Goal: Task Accomplishment & Management: Complete application form

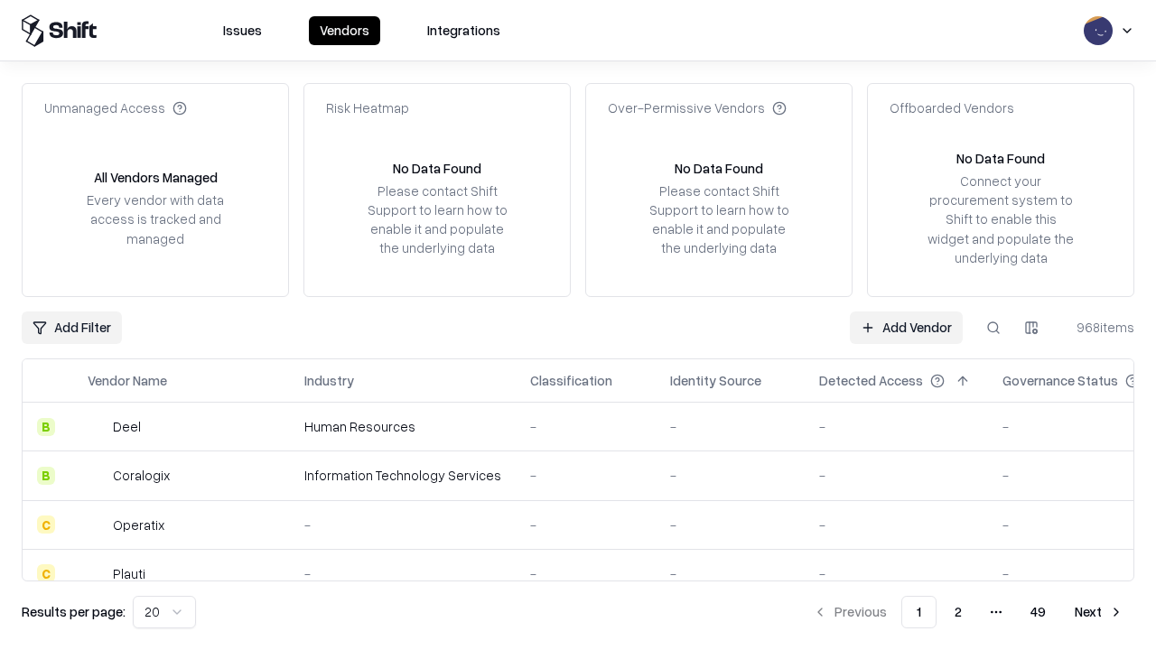
click at [906, 327] on link "Add Vendor" at bounding box center [906, 328] width 113 height 33
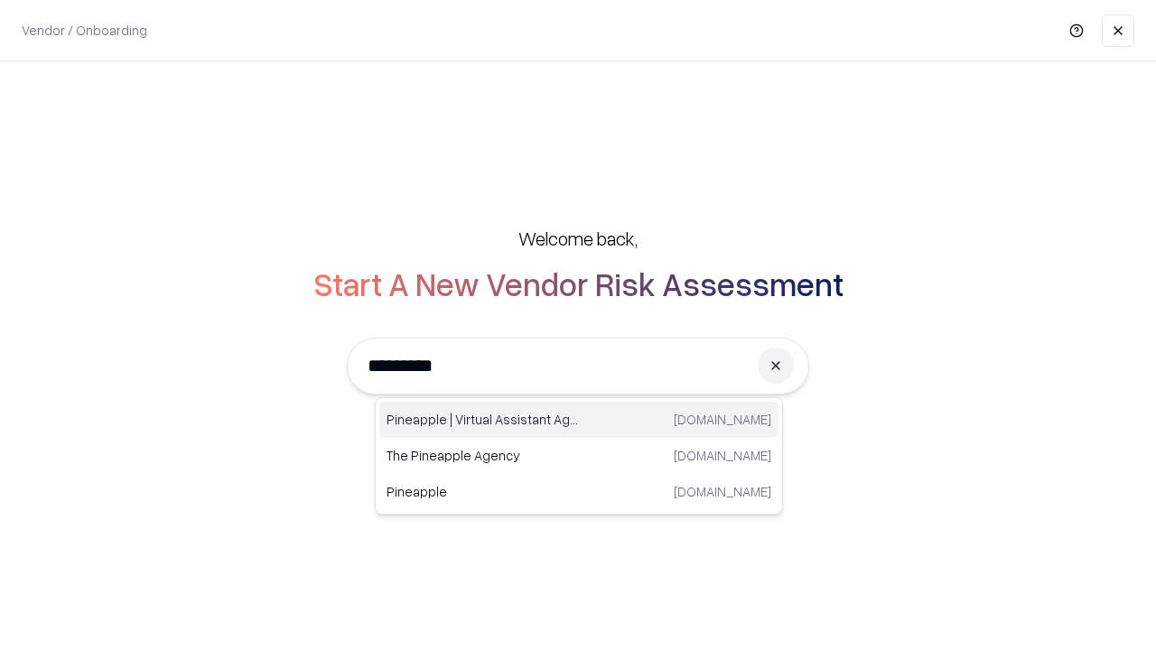
click at [579, 420] on div "Pineapple | Virtual Assistant Agency [DOMAIN_NAME]" at bounding box center [578, 420] width 399 height 36
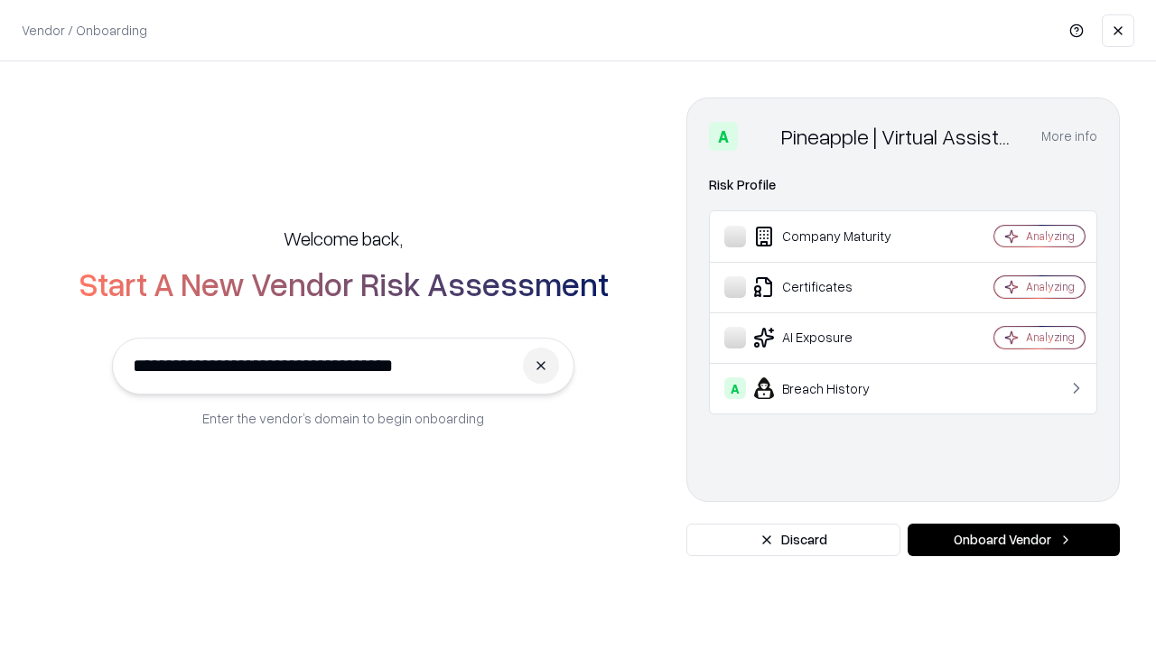
type input "**********"
click at [1014, 540] on button "Onboard Vendor" at bounding box center [1014, 540] width 212 height 33
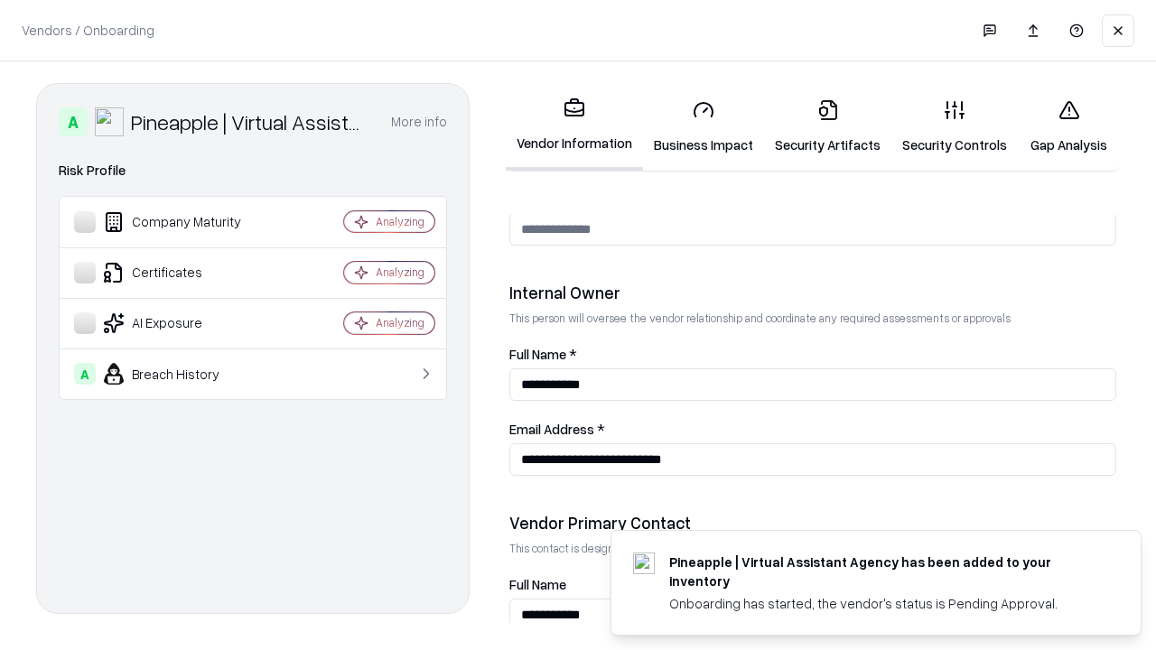
scroll to position [936, 0]
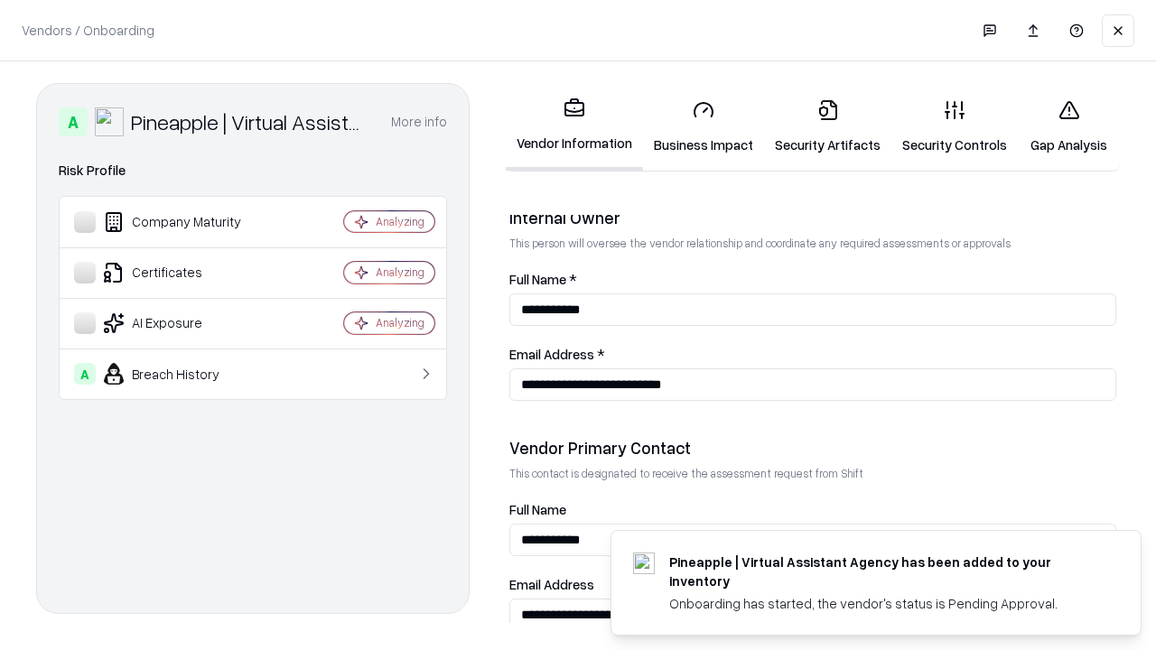
click at [704, 126] on link "Business Impact" at bounding box center [703, 127] width 121 height 84
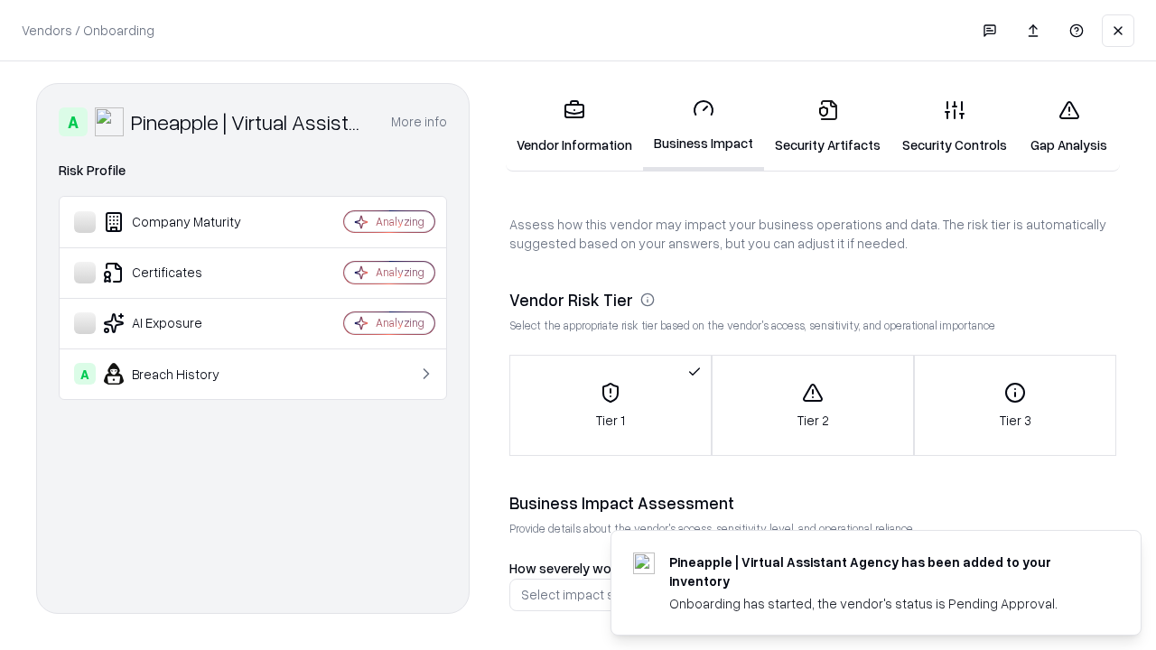
click at [828, 126] on link "Security Artifacts" at bounding box center [827, 127] width 127 height 84
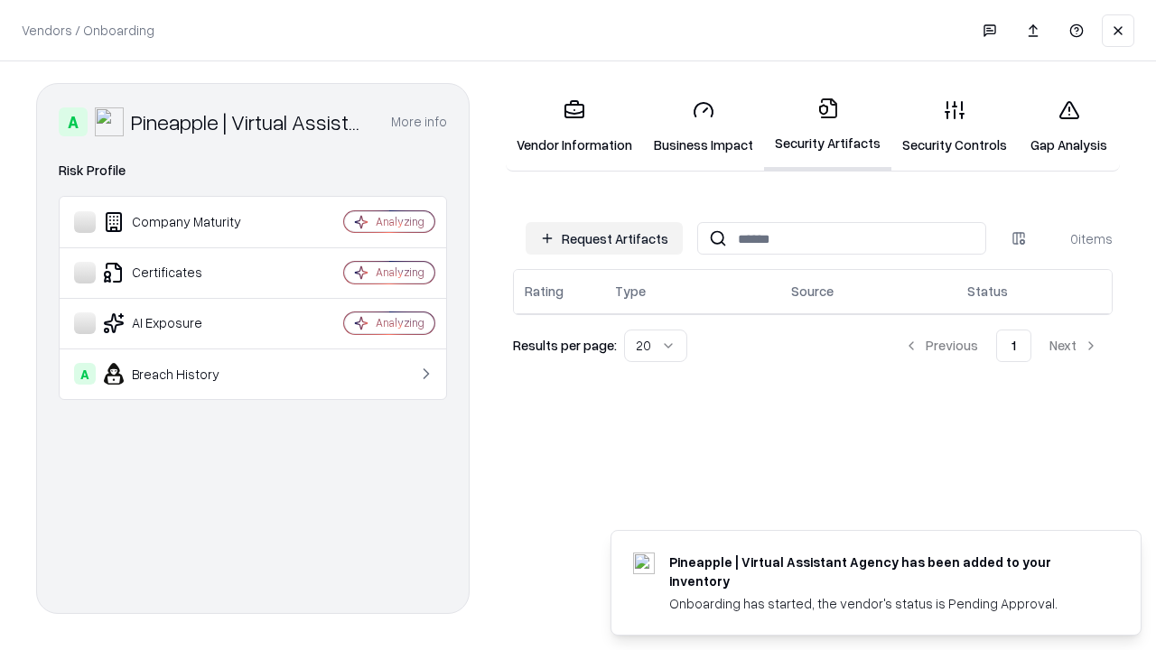
click at [604, 239] on button "Request Artifacts" at bounding box center [604, 238] width 157 height 33
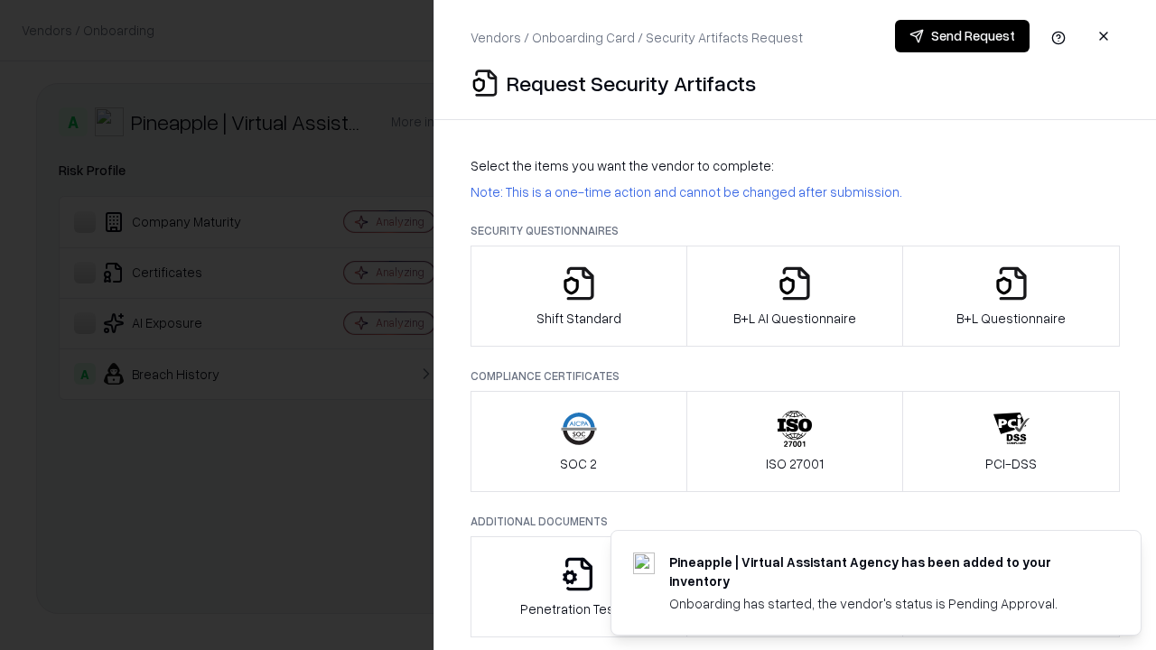
click at [578, 296] on icon "button" at bounding box center [579, 284] width 36 height 36
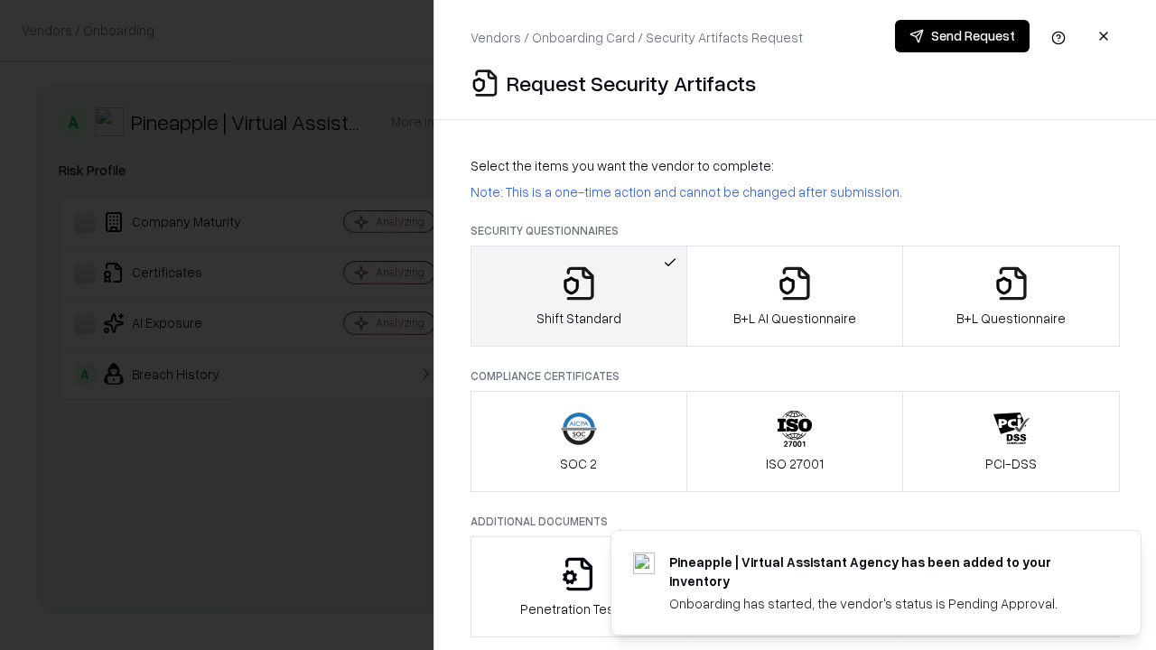
click at [962, 36] on button "Send Request" at bounding box center [962, 36] width 135 height 33
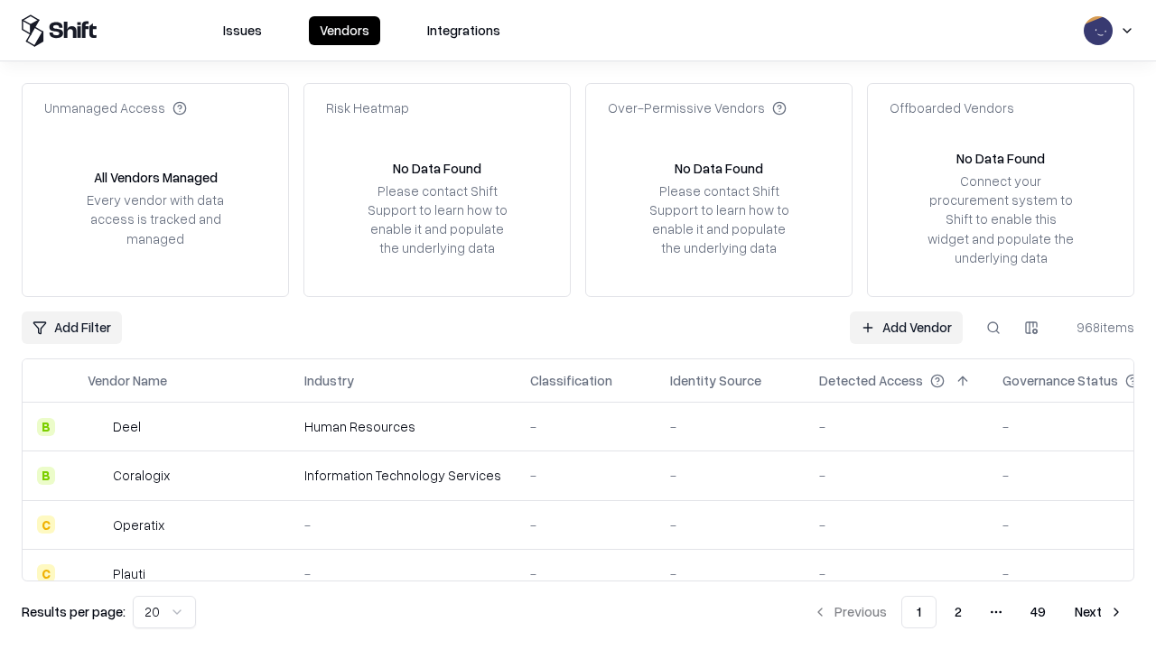
click at [994, 327] on button at bounding box center [994, 328] width 33 height 33
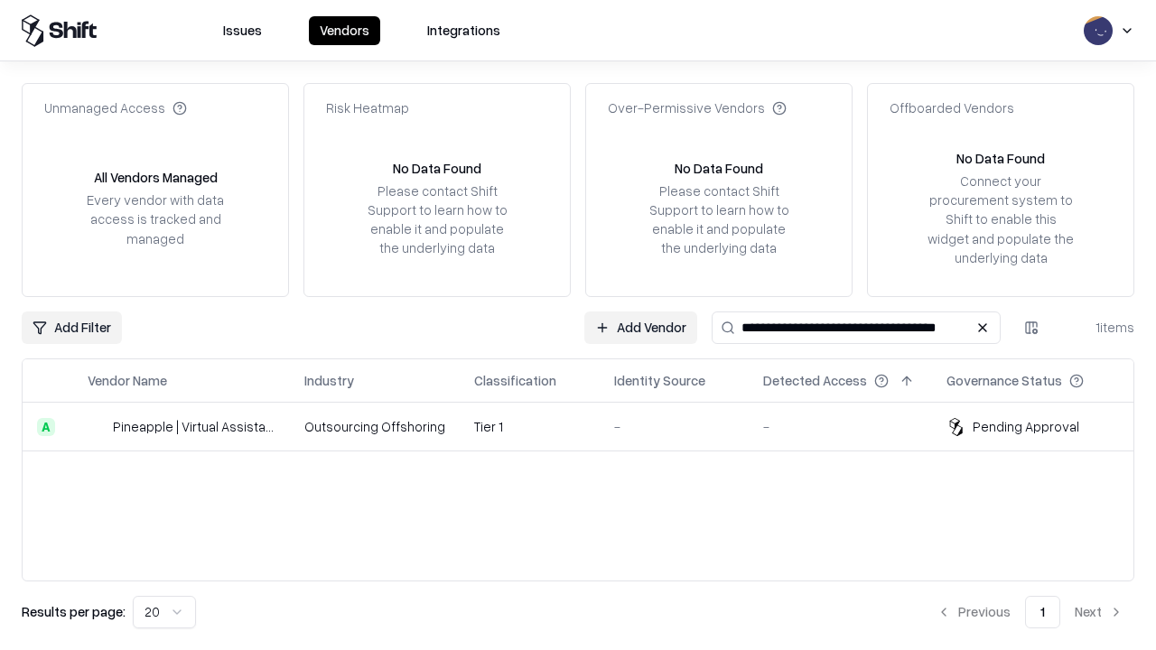
type input "**********"
click at [589, 426] on td "Tier 1" at bounding box center [530, 427] width 140 height 49
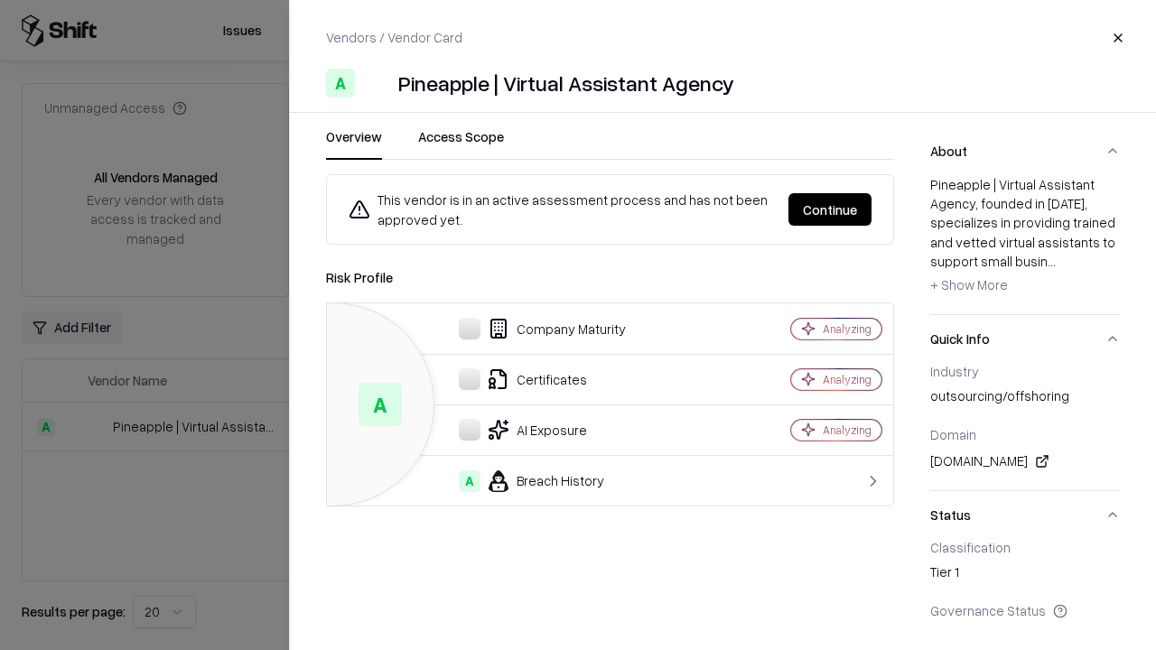
click at [830, 210] on button "Continue" at bounding box center [830, 209] width 83 height 33
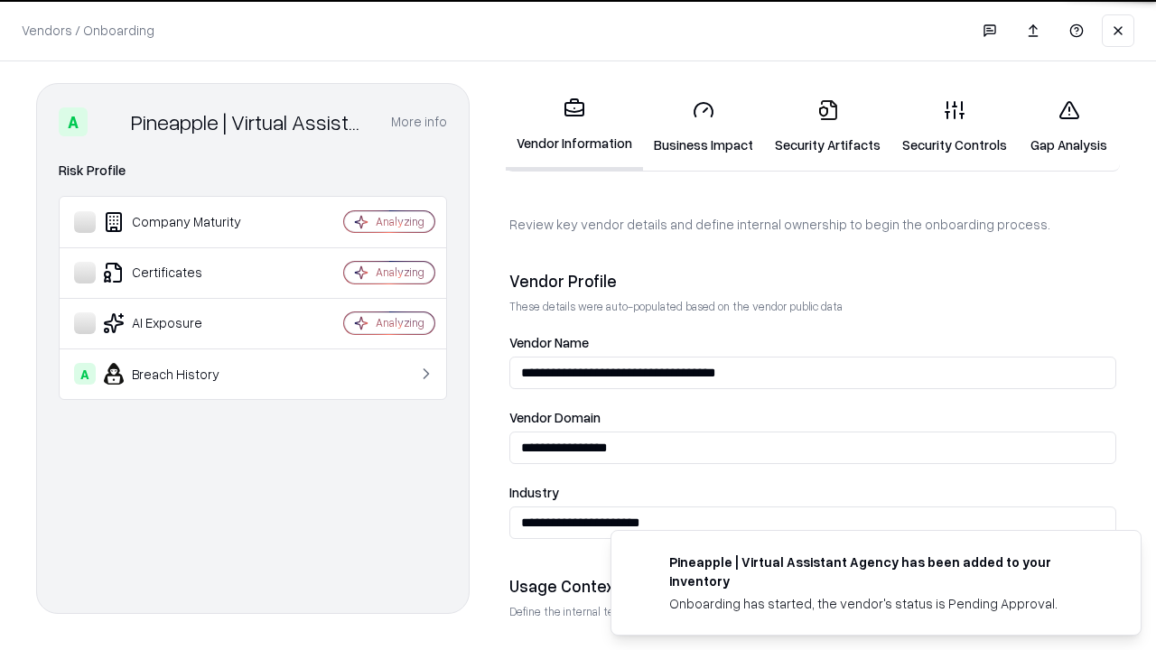
click at [828, 126] on link "Security Artifacts" at bounding box center [827, 127] width 127 height 84
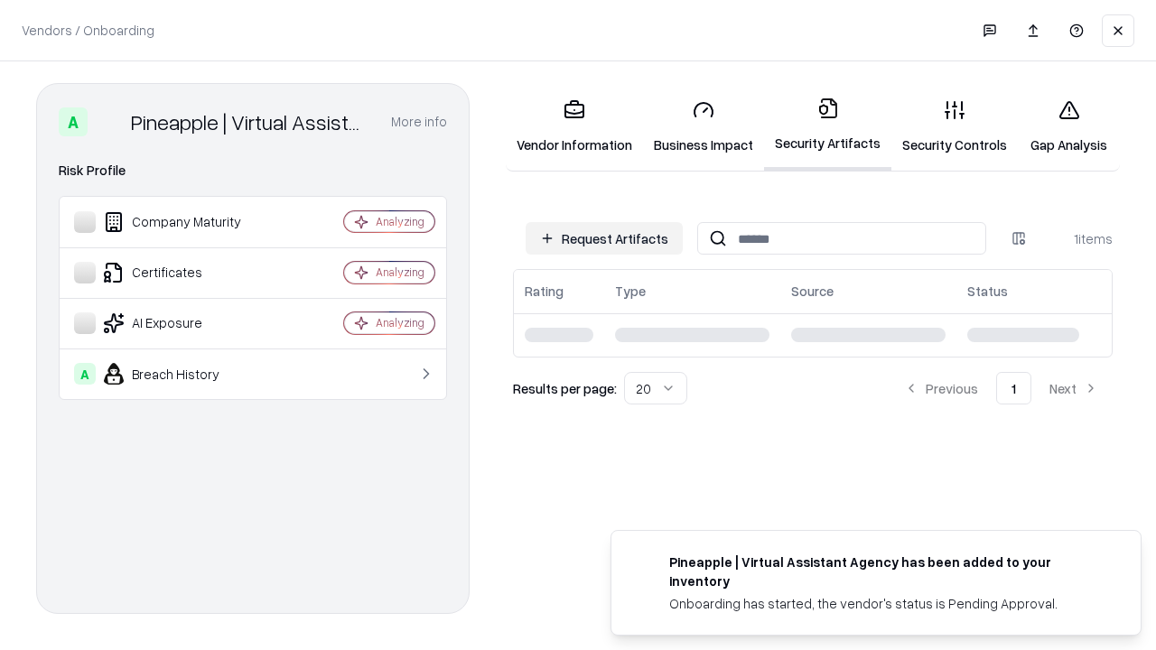
click at [955, 126] on link "Security Controls" at bounding box center [955, 127] width 126 height 84
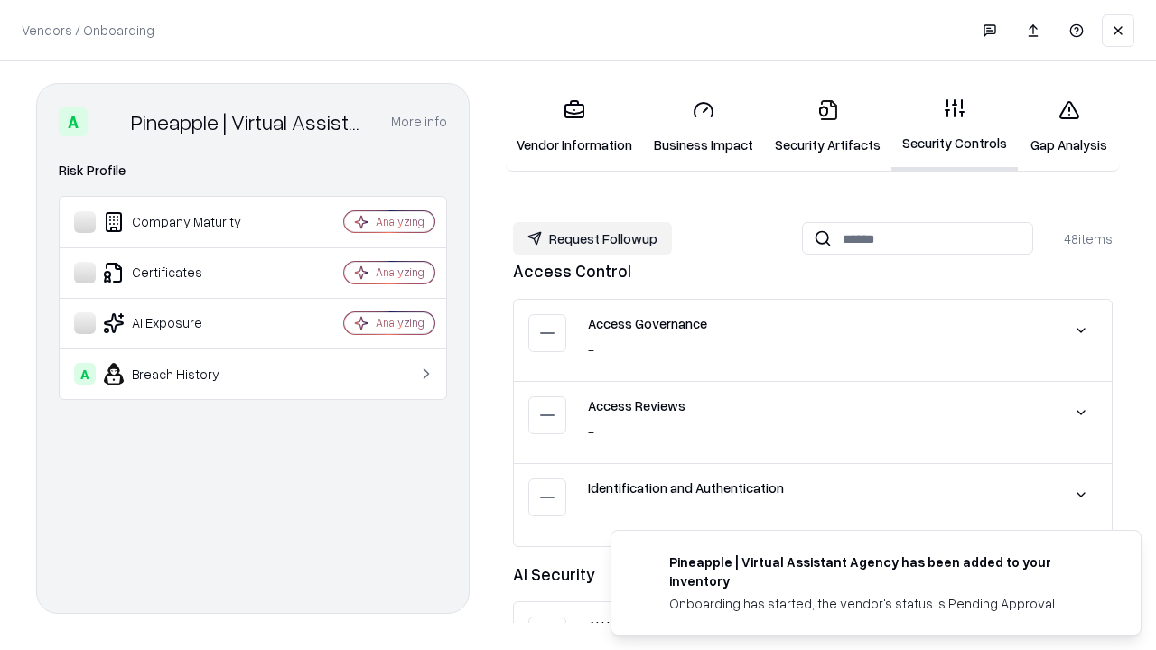
click at [593, 239] on button "Request Followup" at bounding box center [592, 238] width 159 height 33
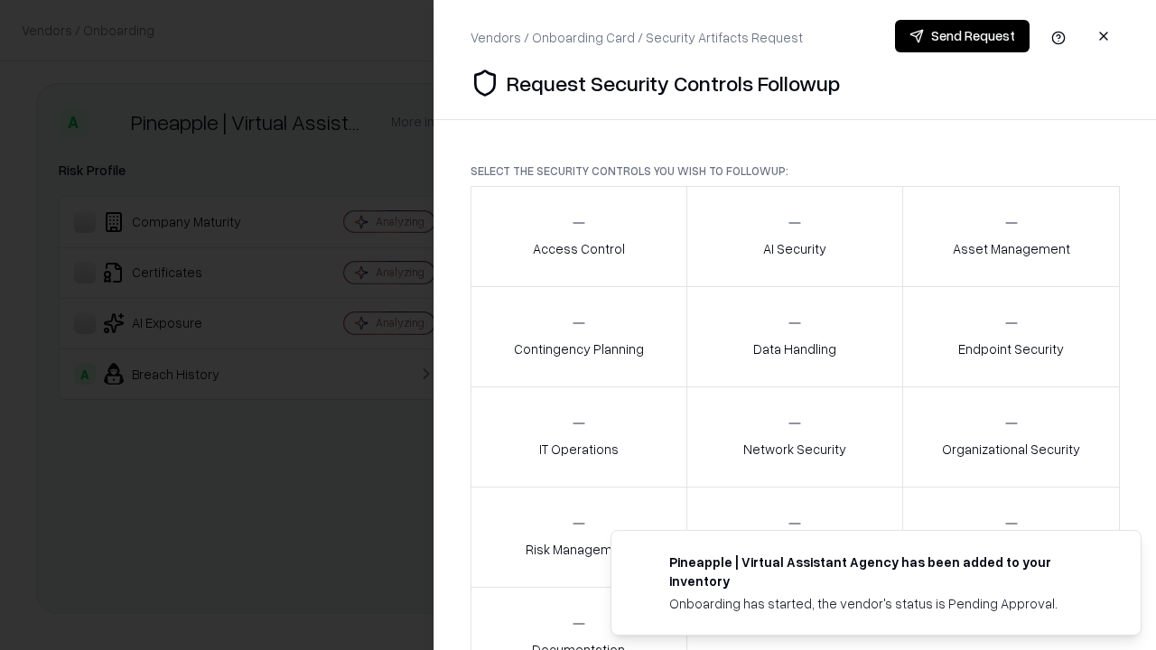
click at [578, 237] on div "Access Control" at bounding box center [579, 236] width 92 height 44
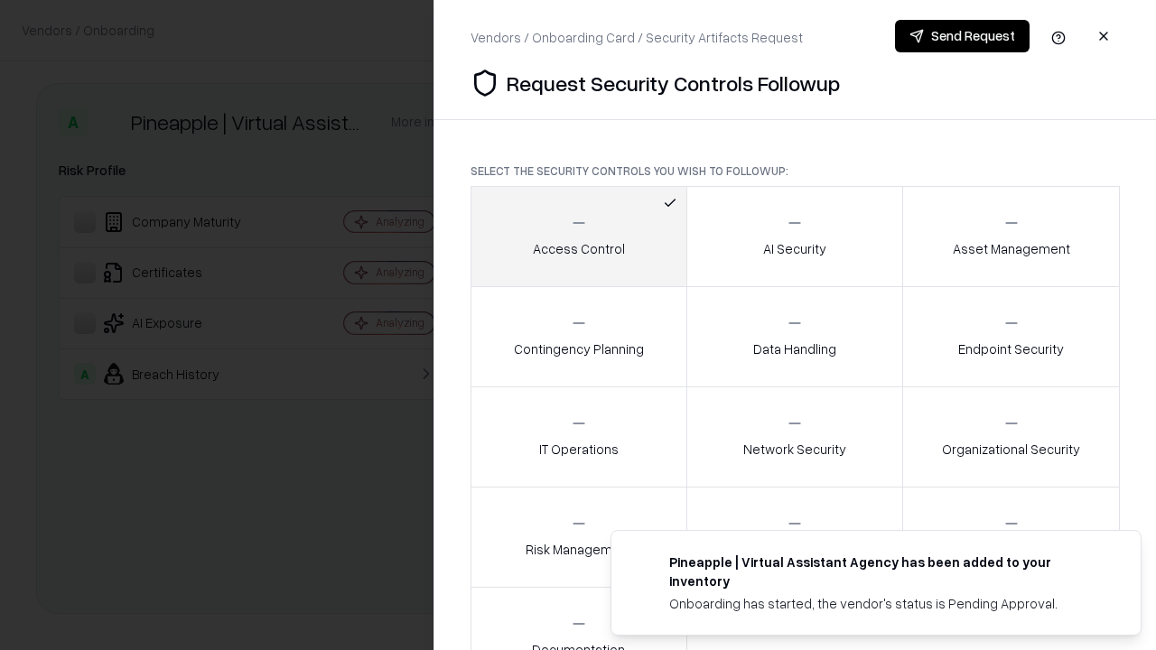
click at [962, 36] on button "Send Request" at bounding box center [962, 36] width 135 height 33
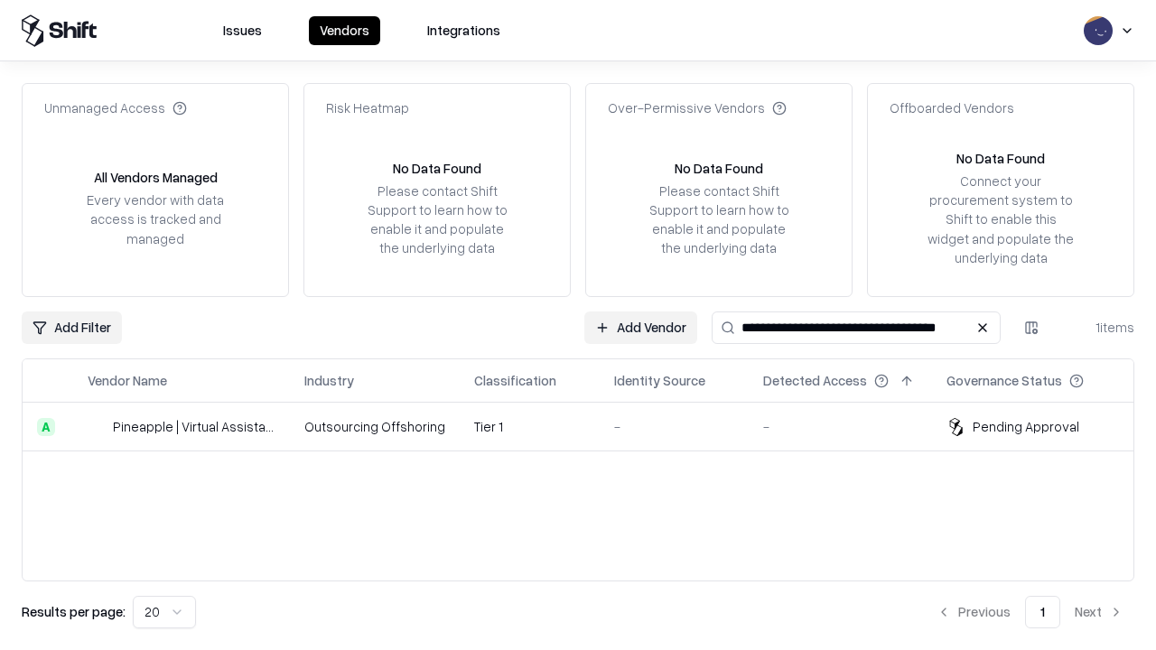
type input "**********"
click at [589, 426] on td "Tier 1" at bounding box center [530, 427] width 140 height 49
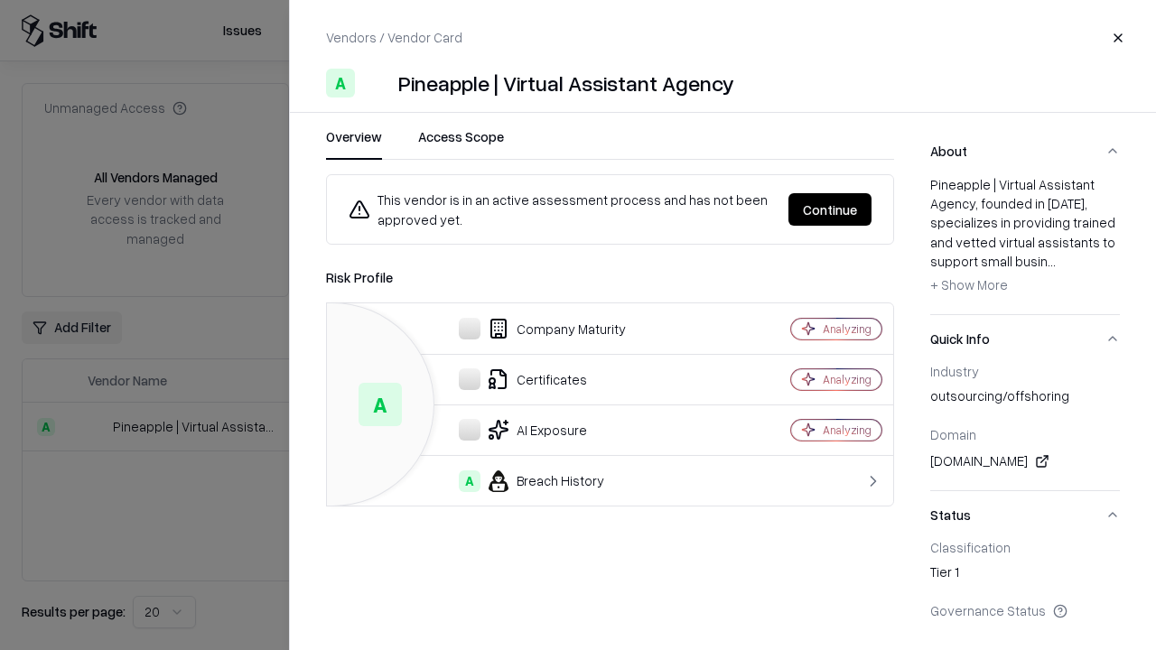
click at [830, 210] on button "Continue" at bounding box center [830, 209] width 83 height 33
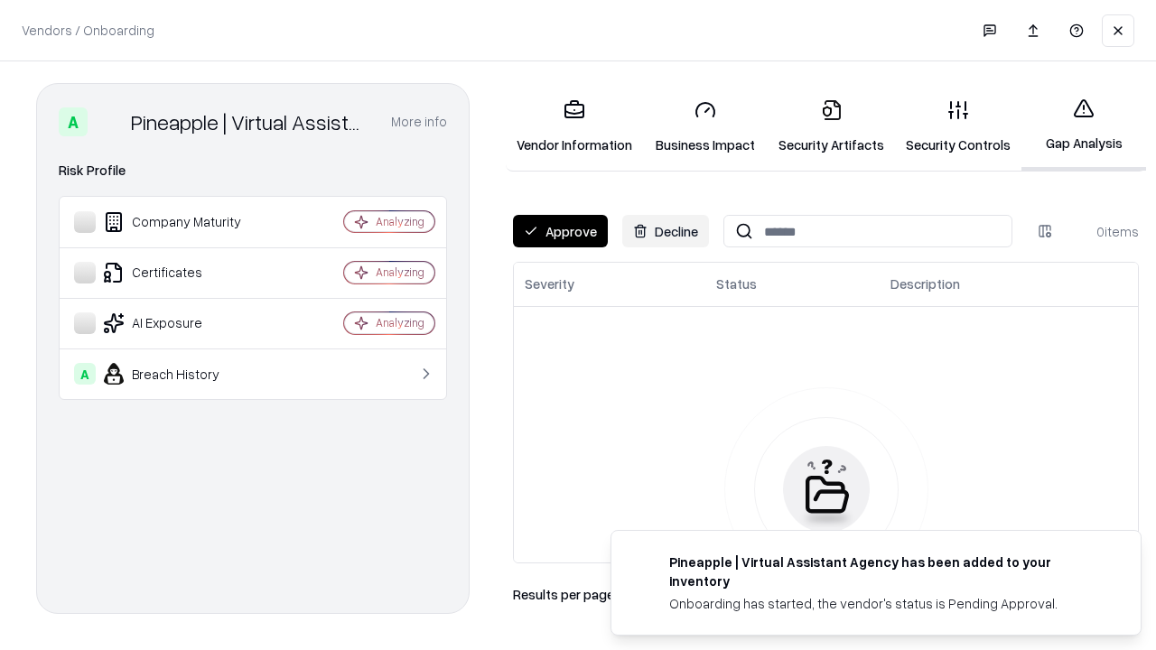
click at [560, 231] on button "Approve" at bounding box center [560, 231] width 95 height 33
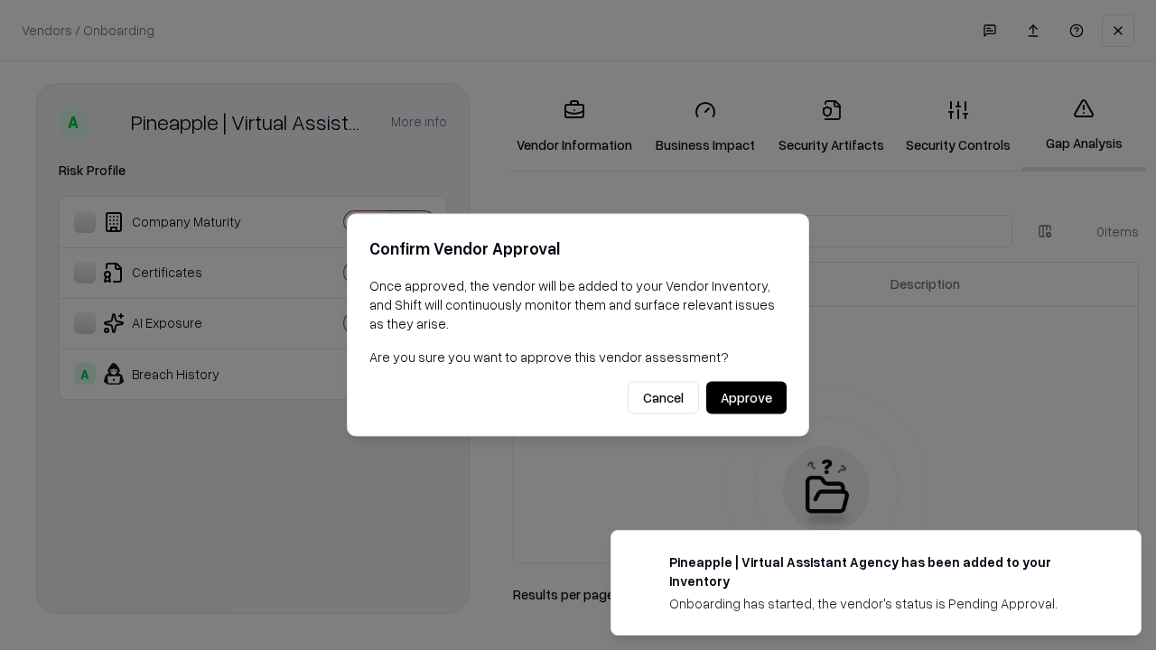
click at [746, 398] on button "Approve" at bounding box center [747, 398] width 80 height 33
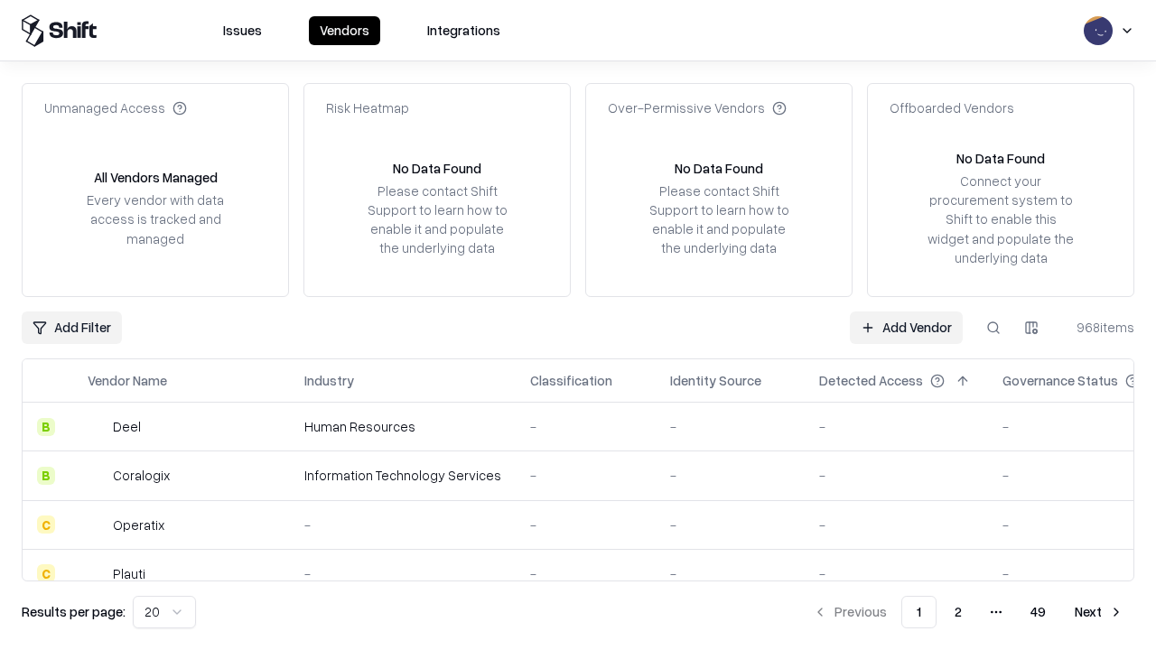
type input "**********"
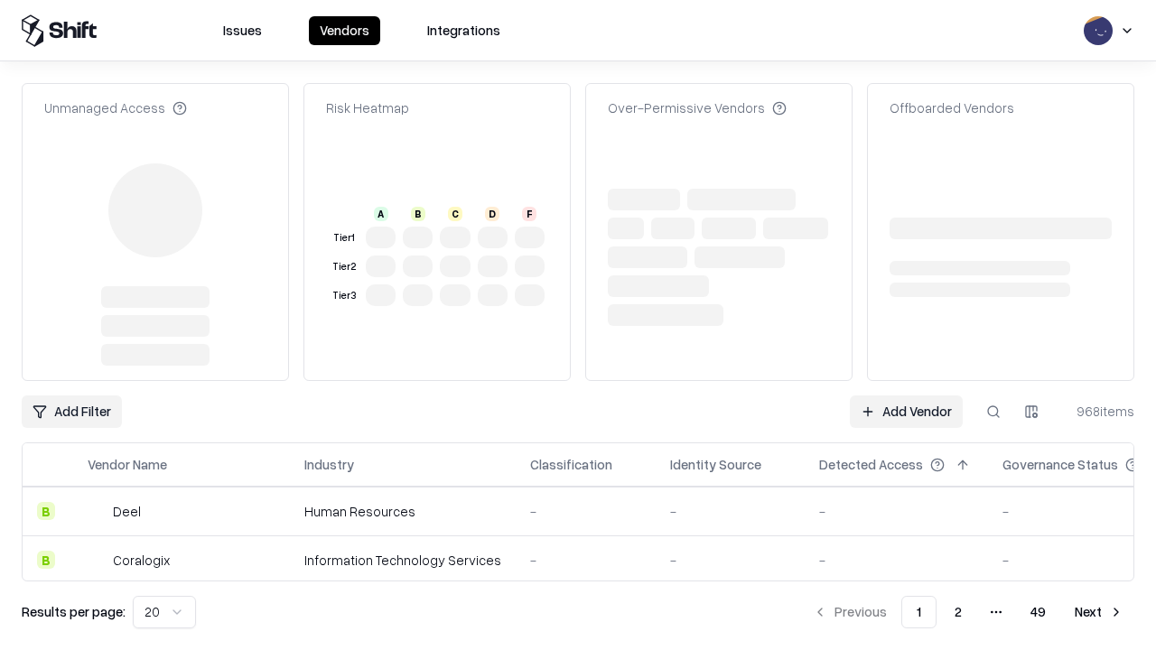
click at [906, 396] on link "Add Vendor" at bounding box center [906, 412] width 113 height 33
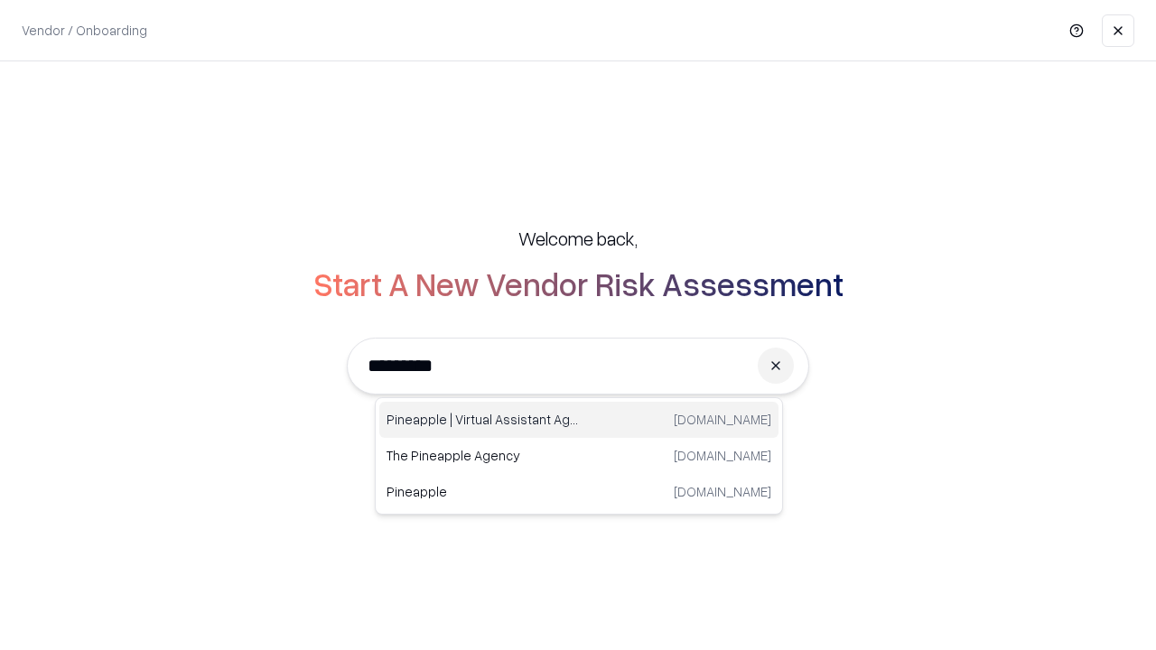
click at [579, 420] on div "Pineapple | Virtual Assistant Agency [DOMAIN_NAME]" at bounding box center [578, 420] width 399 height 36
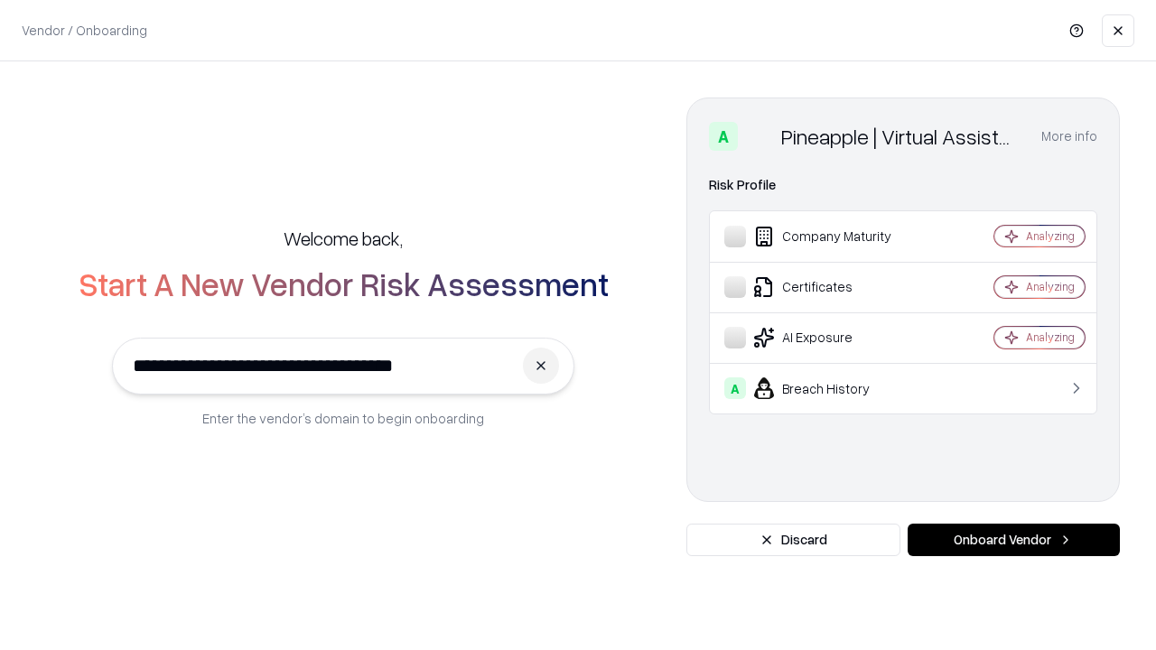
type input "**********"
click at [1014, 540] on button "Onboard Vendor" at bounding box center [1014, 540] width 212 height 33
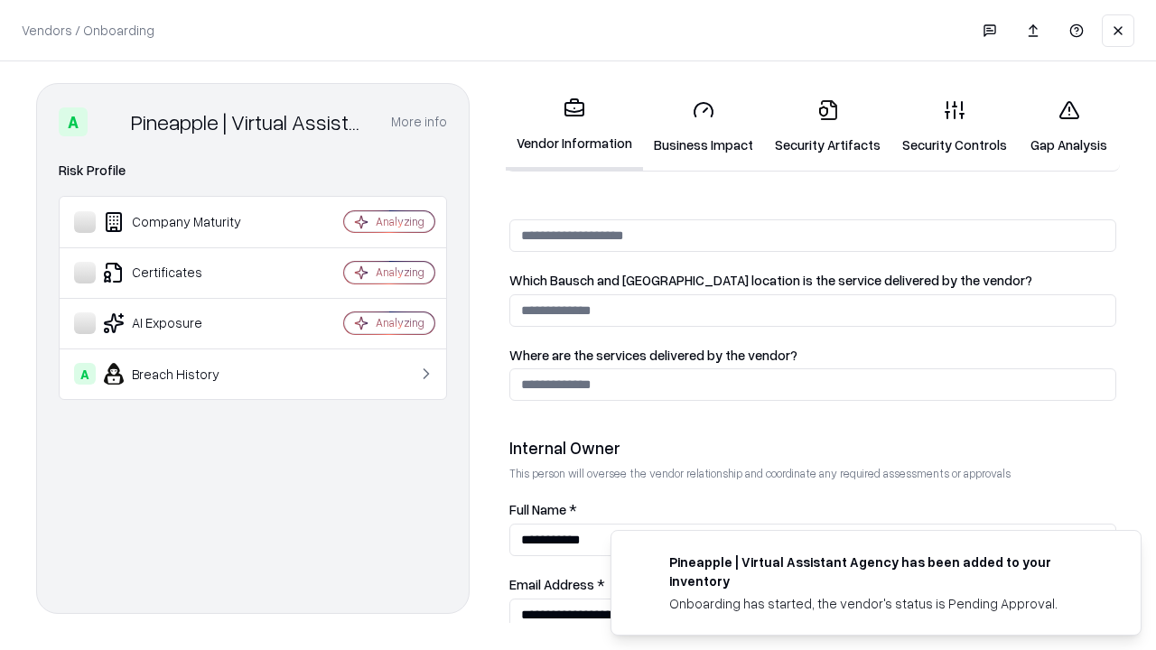
scroll to position [936, 0]
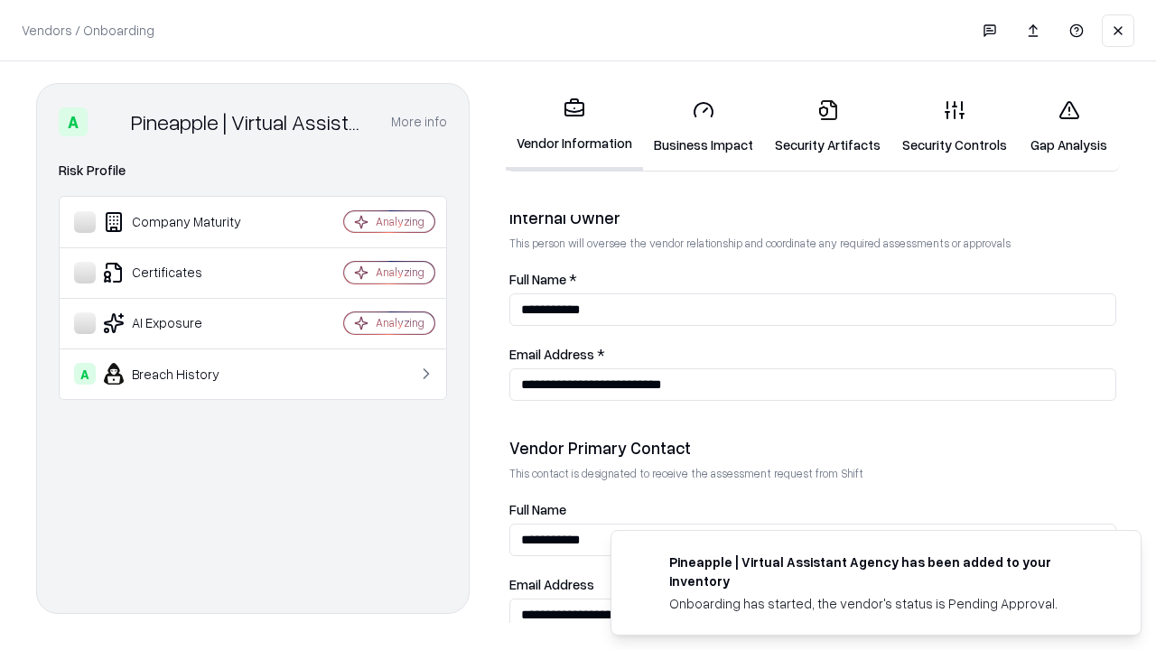
click at [1069, 126] on link "Gap Analysis" at bounding box center [1069, 127] width 102 height 84
